Goal: Use online tool/utility: Utilize a website feature to perform a specific function

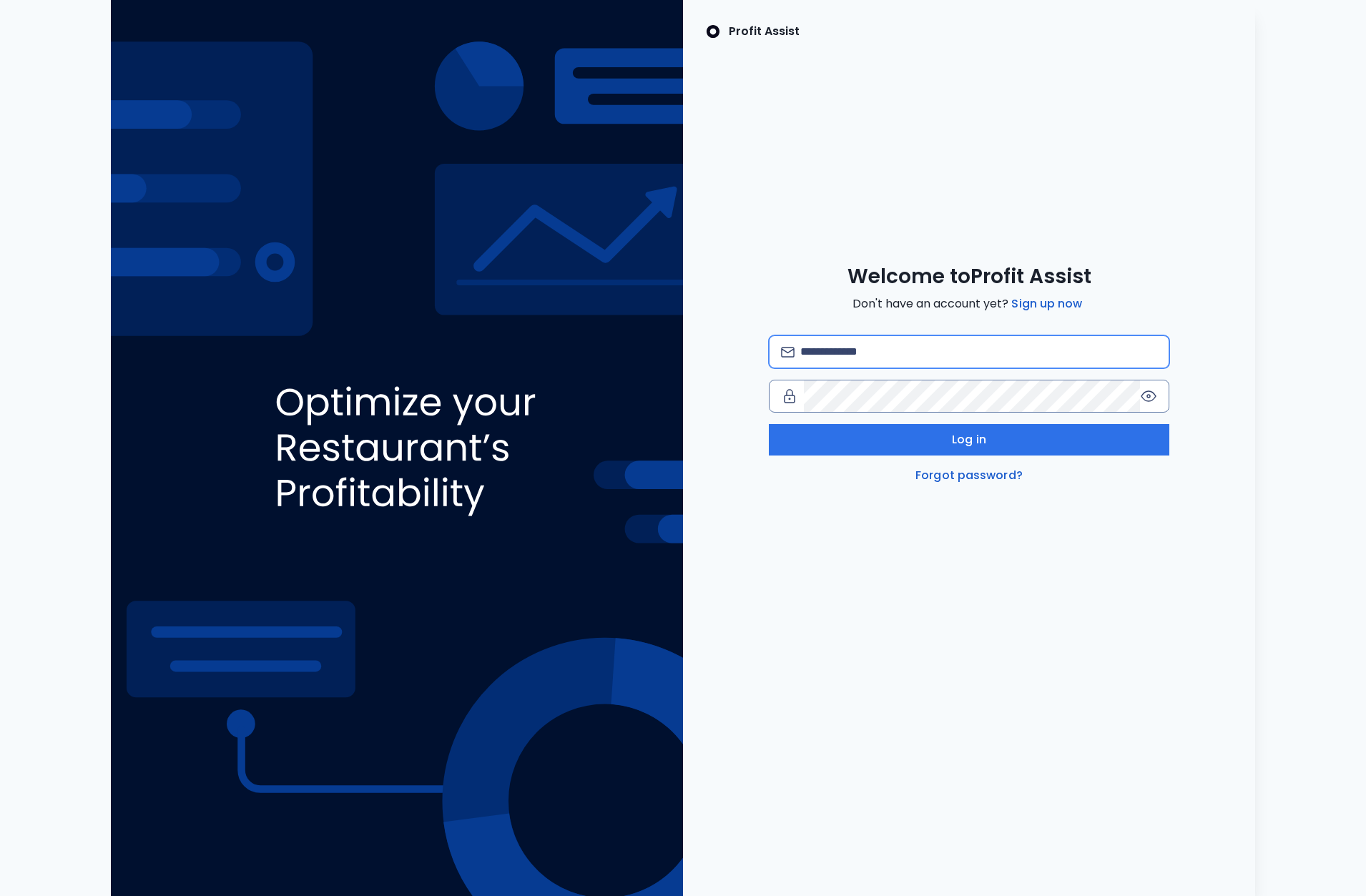
click at [914, 354] on input "email" at bounding box center [979, 351] width 357 height 32
type input "**********"
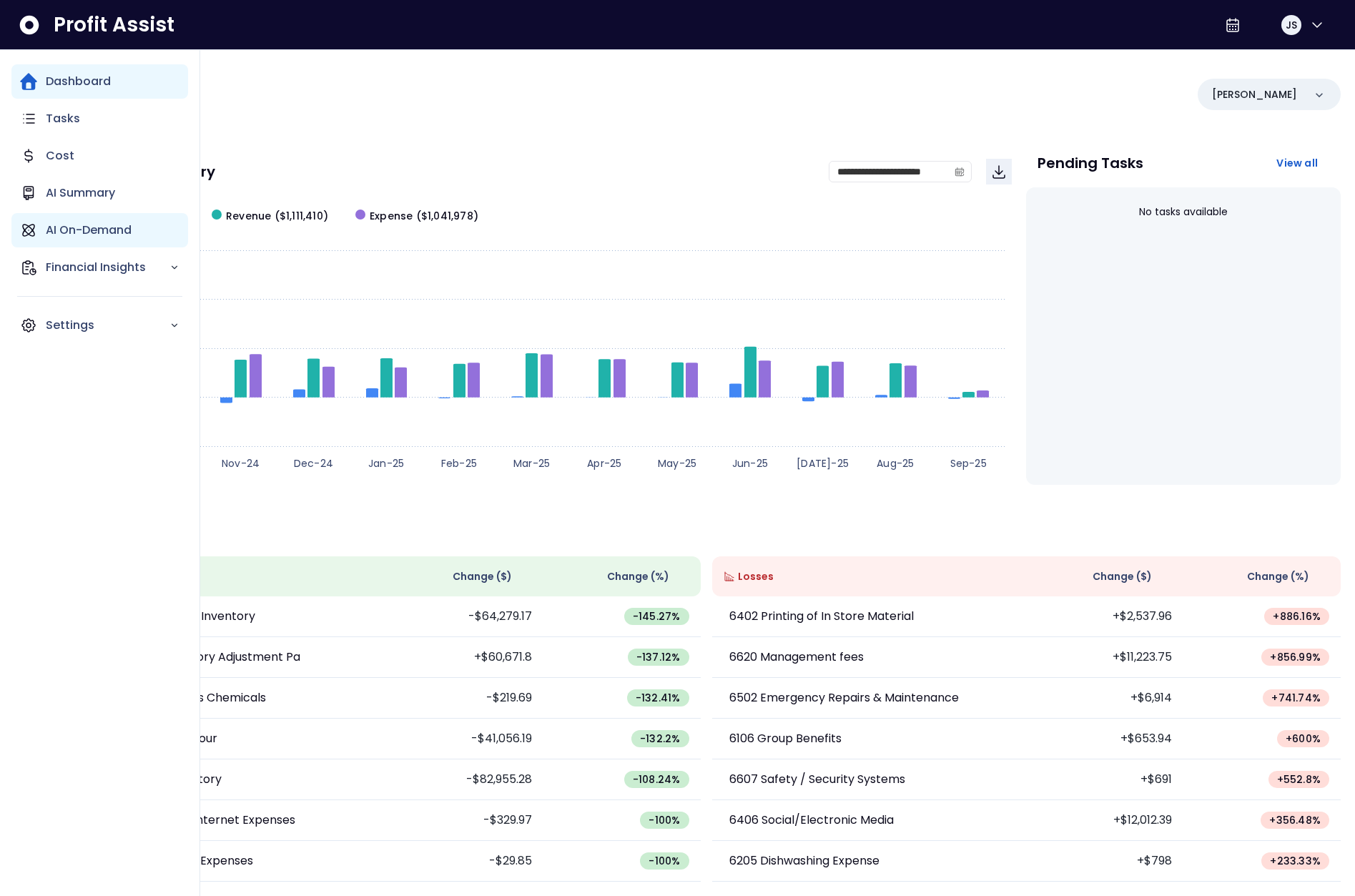
click at [93, 230] on p "AI On-Demand" at bounding box center [88, 230] width 86 height 17
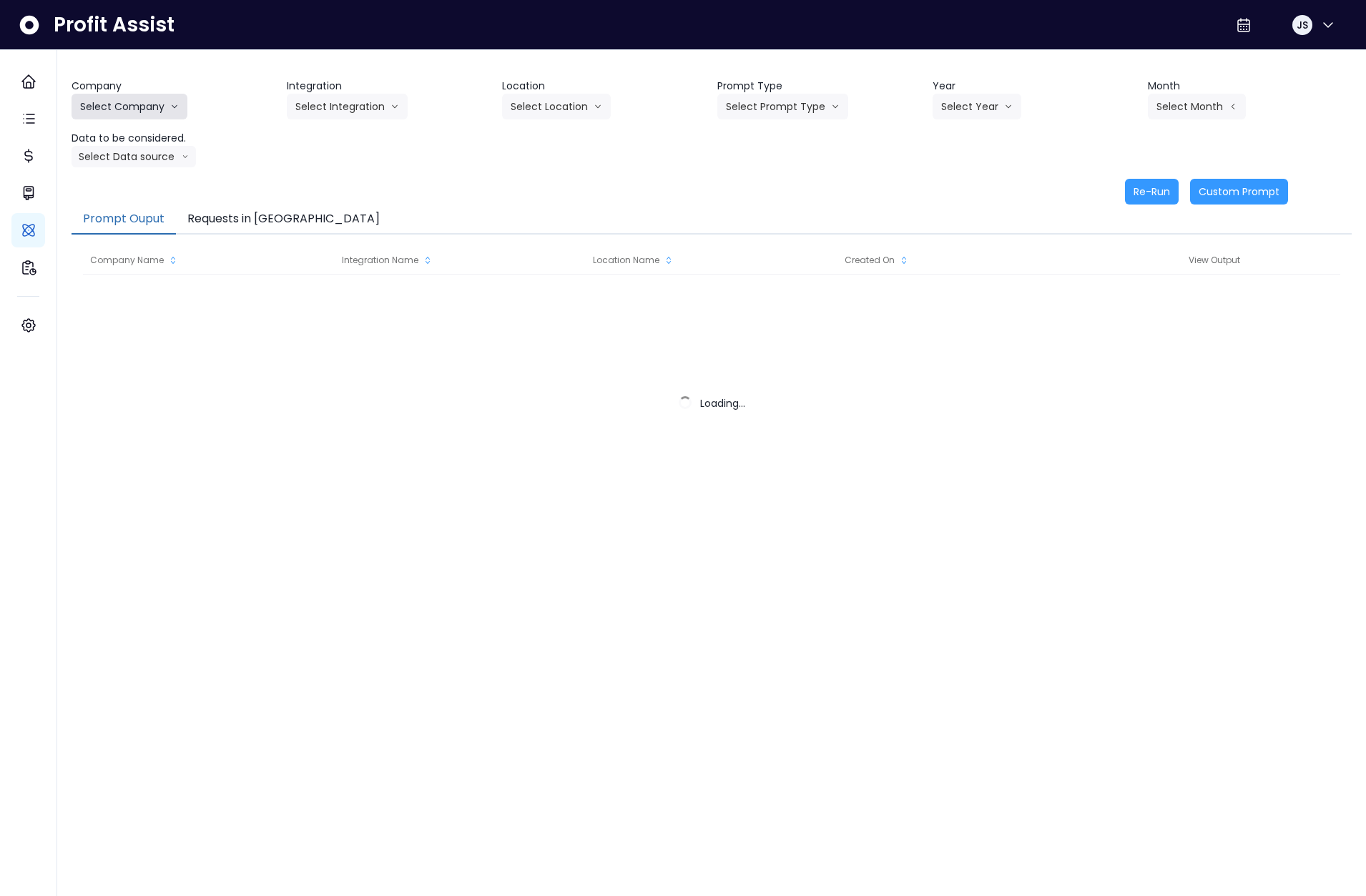
click at [141, 106] on button "Select Company" at bounding box center [129, 106] width 116 height 26
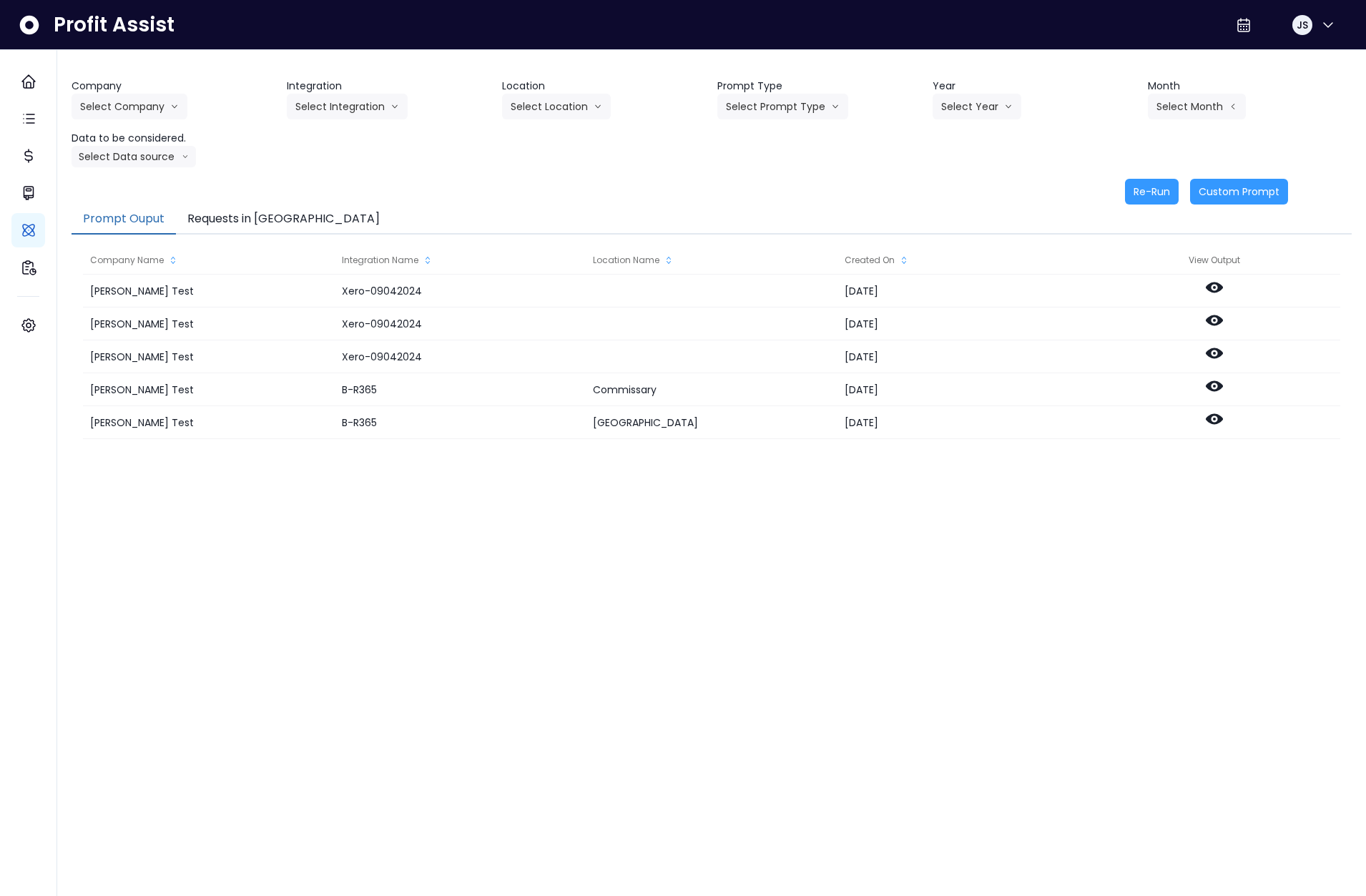
click at [67, 118] on div "Company Select Company [PERSON_NAME] Test [PERSON_NAME] Bakery SpotOn Demo Test…" at bounding box center [712, 321] width 1309 height 543
click at [106, 113] on button "Select Company" at bounding box center [129, 106] width 116 height 26
click at [131, 192] on span "SpotOn Demo" at bounding box center [131, 188] width 103 height 15
click at [366, 105] on button "Select Integration" at bounding box center [347, 106] width 121 height 26
click at [347, 143] on span "College" at bounding box center [338, 136] width 85 height 15
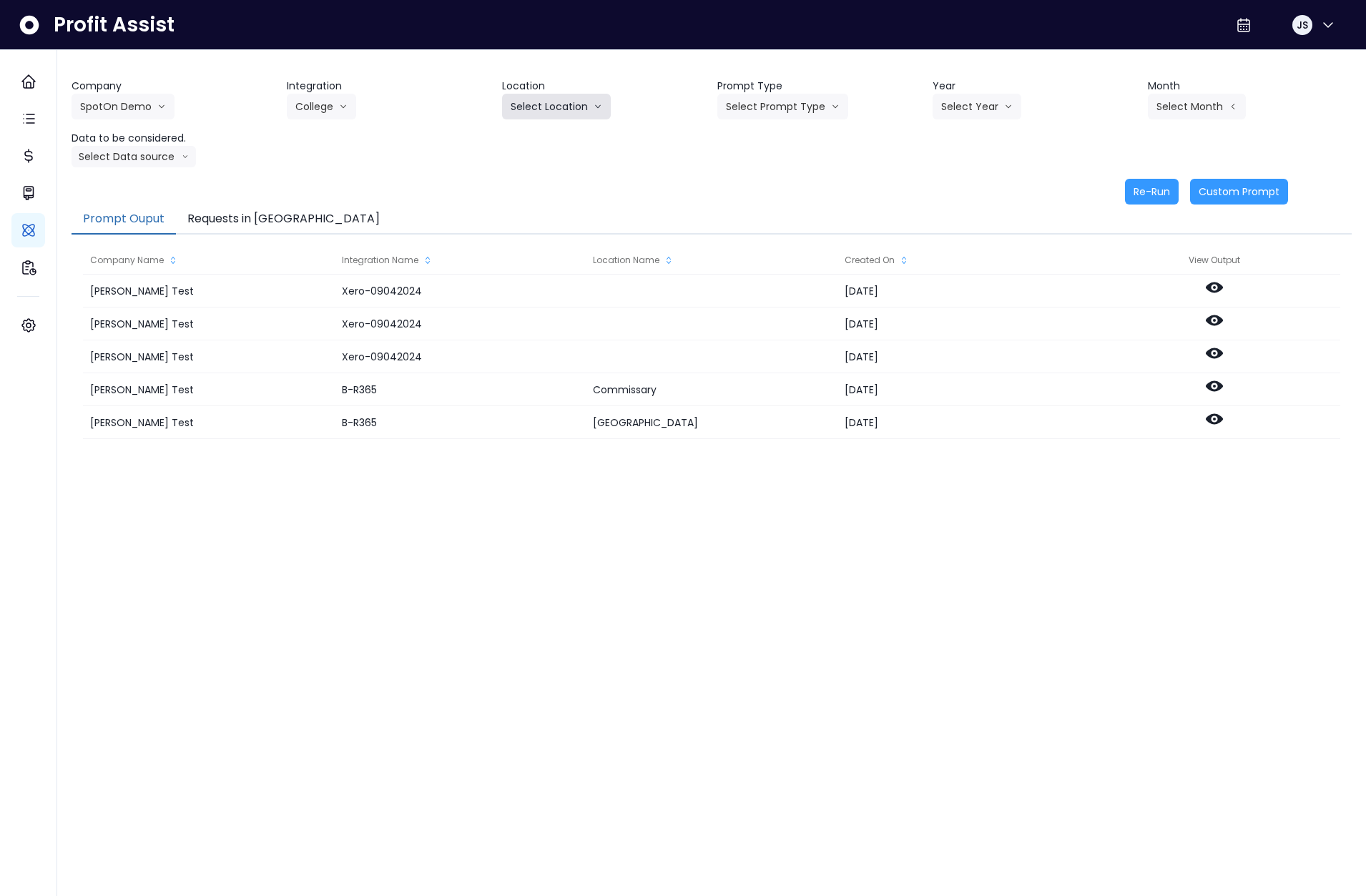
click at [563, 111] on button "Select Location" at bounding box center [556, 106] width 109 height 26
click at [548, 140] on span "All Locations" at bounding box center [539, 136] width 57 height 15
click at [795, 111] on button "Select Prompt Type" at bounding box center [782, 106] width 131 height 26
click at [779, 140] on span "Monthly Summary" at bounding box center [766, 136] width 81 height 15
click at [986, 102] on button "Select Year" at bounding box center [978, 106] width 89 height 26
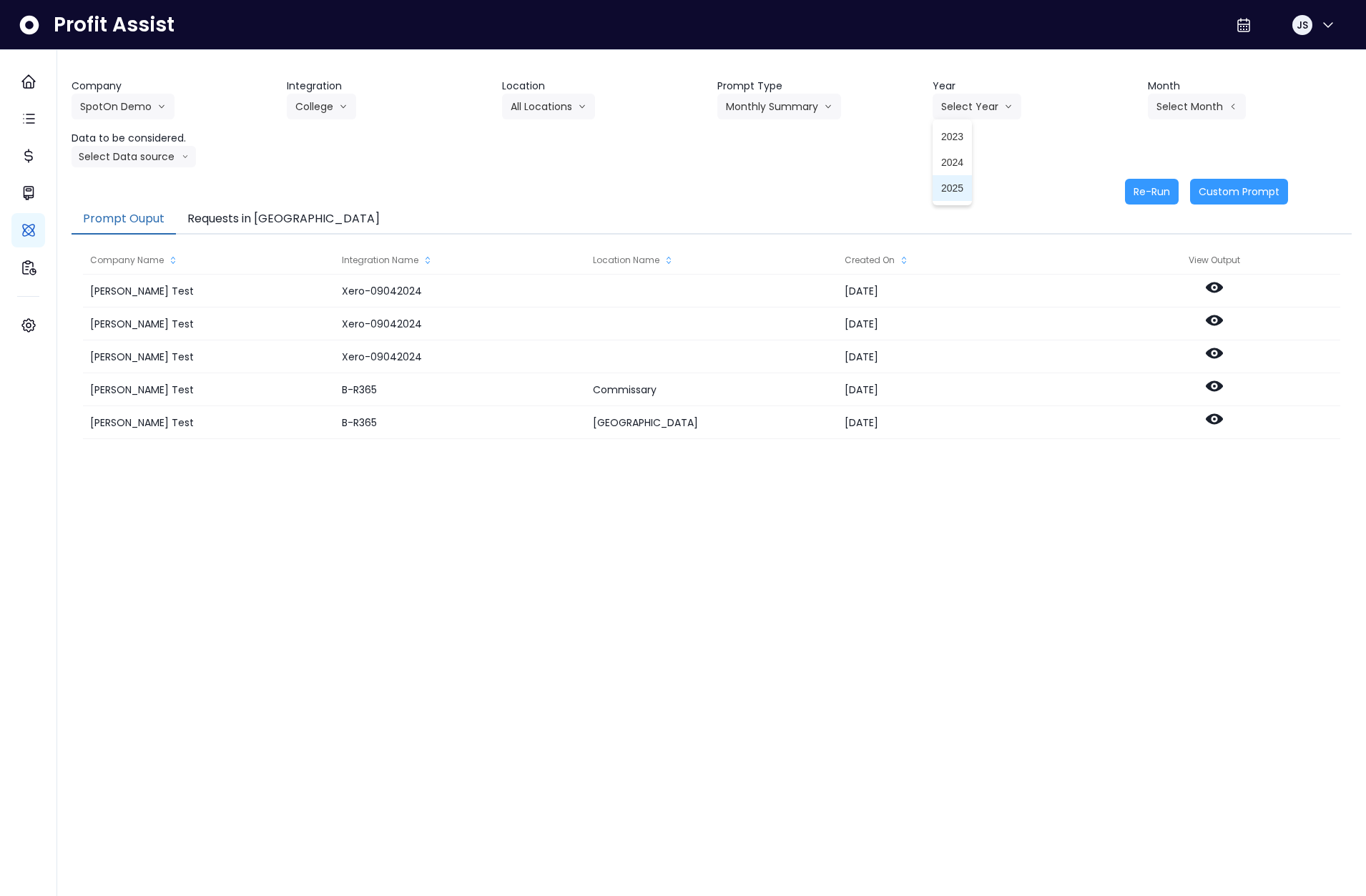
click at [955, 184] on span "2025" at bounding box center [953, 188] width 22 height 15
click at [1185, 109] on button "Select Month" at bounding box center [1197, 106] width 98 height 26
click at [1122, 170] on li "March" at bounding box center [1125, 162] width 45 height 26
click at [159, 168] on div "Company SpotOn Demo [PERSON_NAME] Test [PERSON_NAME] Bakery SpotOn Demo TestLOC…" at bounding box center [711, 141] width 1280 height 126
click at [153, 158] on button "Select Data source" at bounding box center [133, 156] width 124 height 21
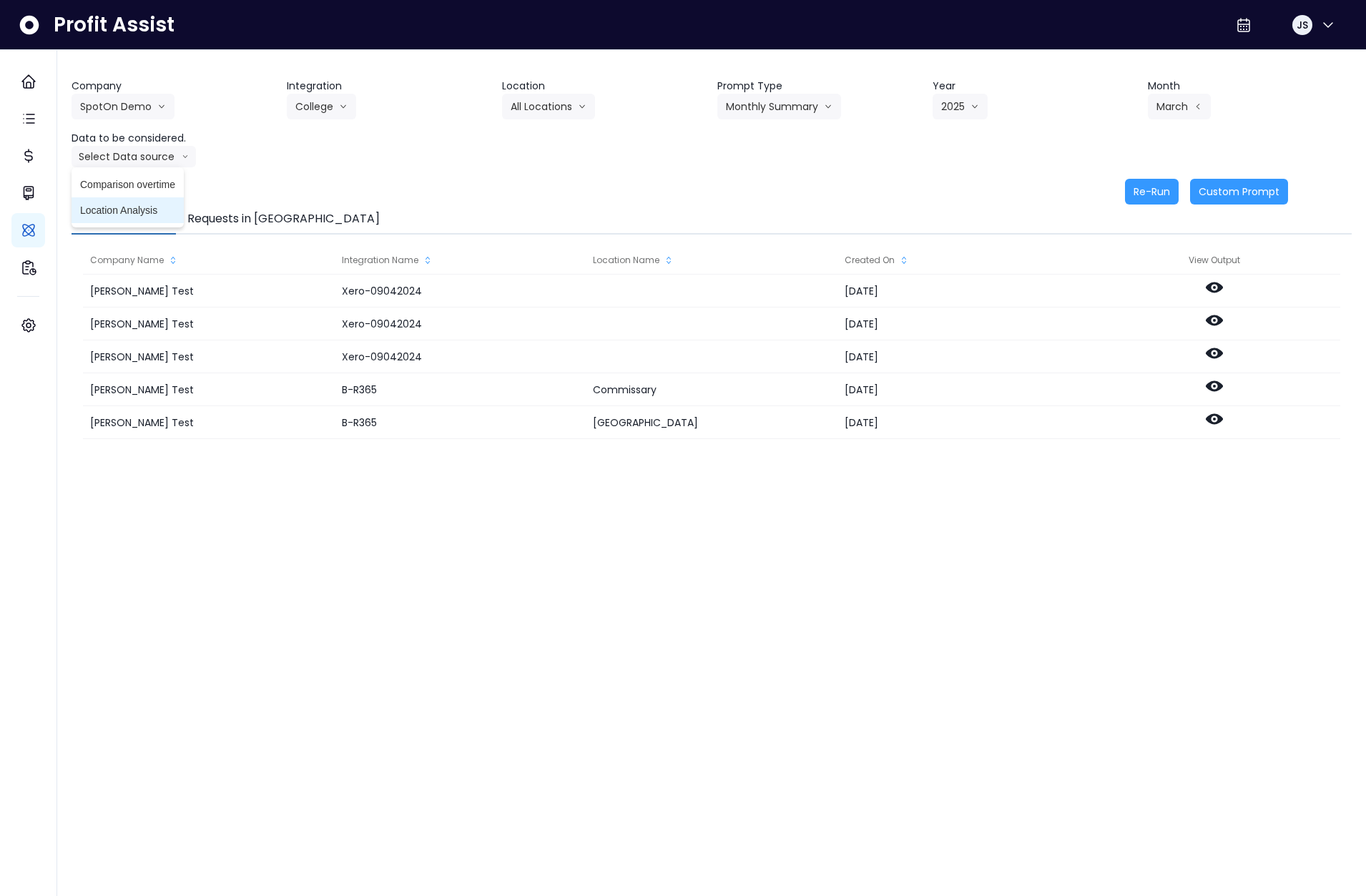
click at [143, 201] on li "Location Analysis" at bounding box center [127, 210] width 112 height 26
click at [1135, 189] on button "Re-Run" at bounding box center [1152, 192] width 54 height 26
click at [770, 111] on button "Monthly Summary" at bounding box center [779, 106] width 123 height 26
click at [765, 164] on span "Error Task" at bounding box center [766, 162] width 81 height 15
click at [1178, 106] on button "March" at bounding box center [1179, 106] width 63 height 26
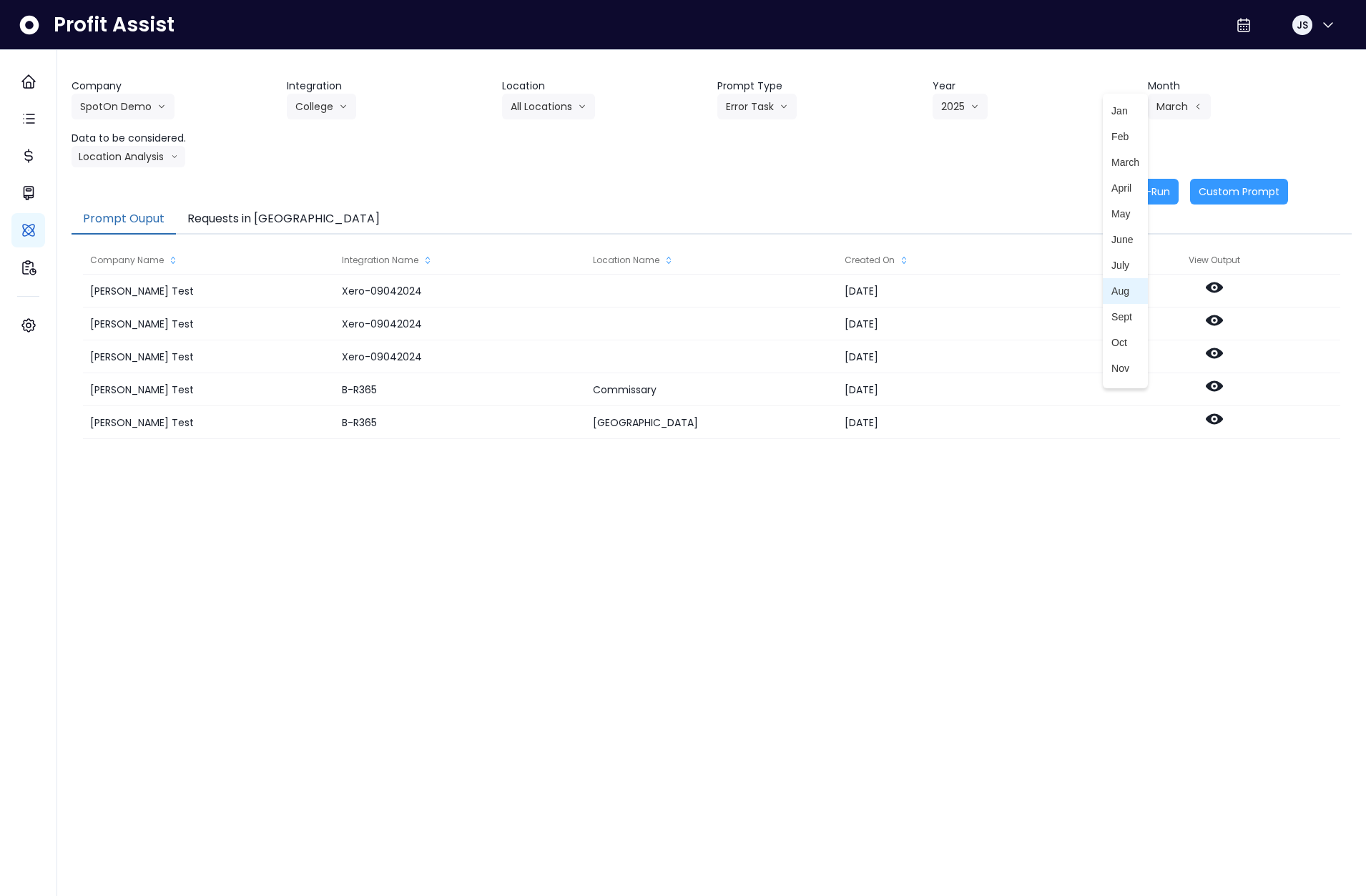
click at [1117, 297] on span "Aug" at bounding box center [1125, 290] width 28 height 15
click at [1159, 188] on button "Re-Run" at bounding box center [1152, 192] width 54 height 26
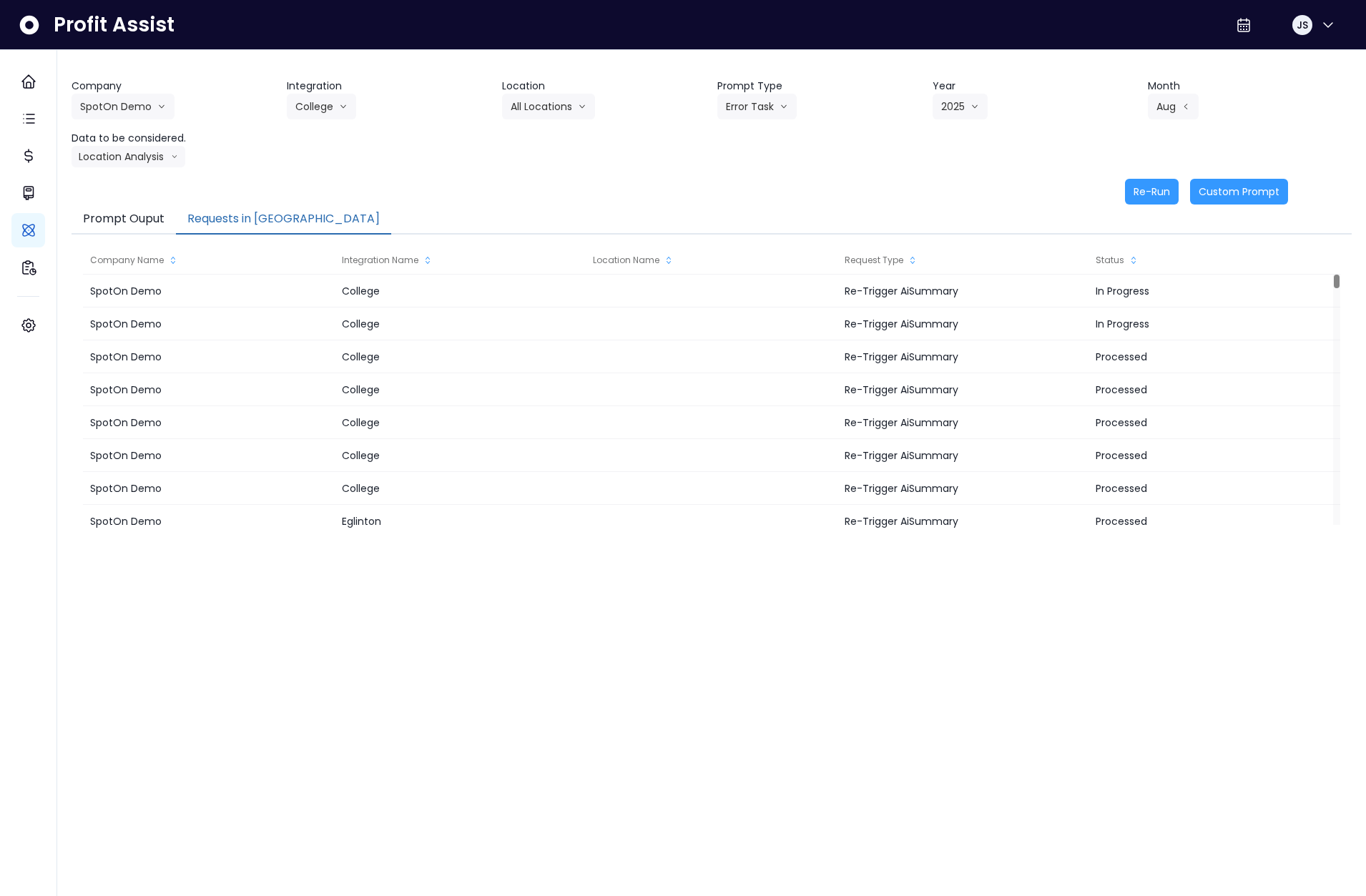
click at [254, 223] on button "Requests in [GEOGRAPHIC_DATA]" at bounding box center [283, 219] width 215 height 30
